Goal: Navigation & Orientation: Find specific page/section

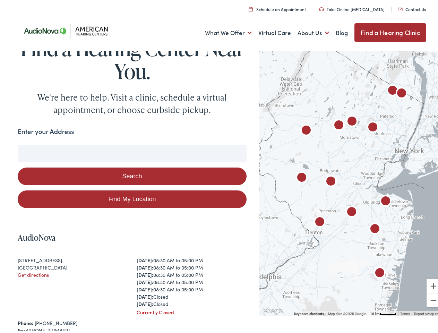
click at [219, 166] on button "Search" at bounding box center [132, 174] width 229 height 18
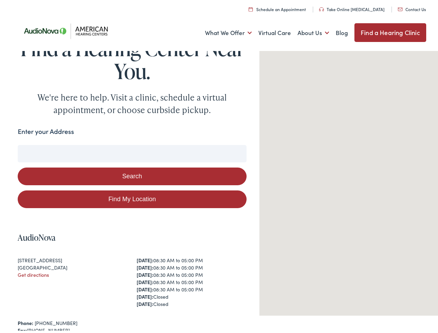
click at [222, 31] on link "What We Offer" at bounding box center [228, 31] width 47 height 26
click at [306, 31] on link "About Us" at bounding box center [314, 31] width 32 height 26
